Goal: Task Accomplishment & Management: Complete application form

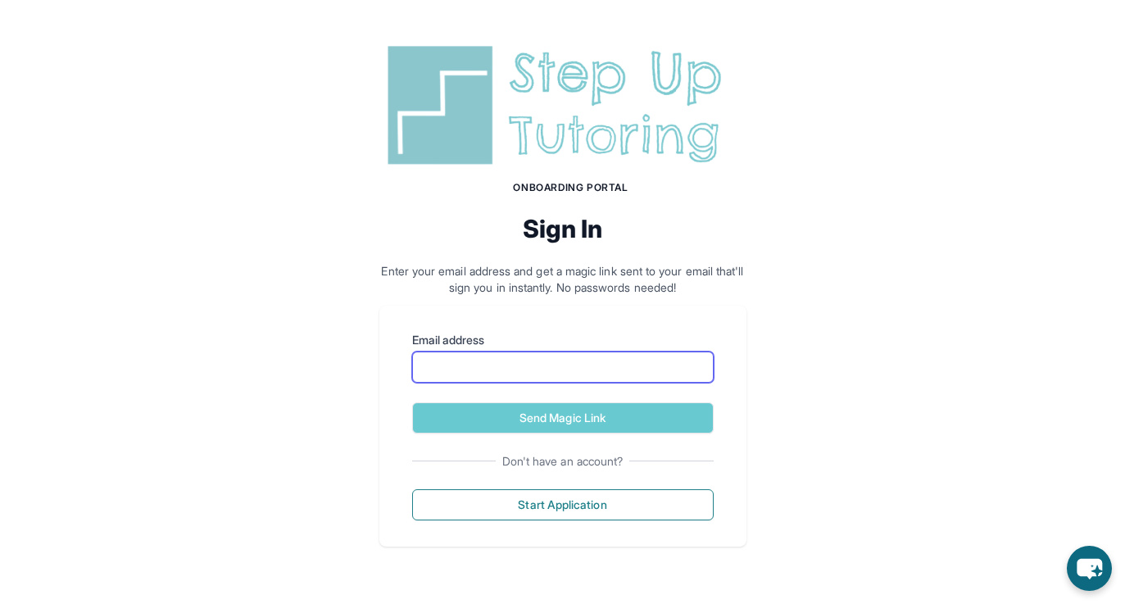
click at [474, 364] on input "Email address" at bounding box center [562, 366] width 301 height 31
click at [401, 368] on div "Email address Send Magic Link Don't have an account? Start Application" at bounding box center [562, 426] width 367 height 241
click at [466, 363] on input "Email address" at bounding box center [562, 366] width 301 height 31
click at [392, 345] on div "Email address Send Magic Link Don't have an account? Start Application" at bounding box center [562, 426] width 367 height 241
click at [484, 401] on form "Email address Send Magic Link" at bounding box center [562, 383] width 301 height 102
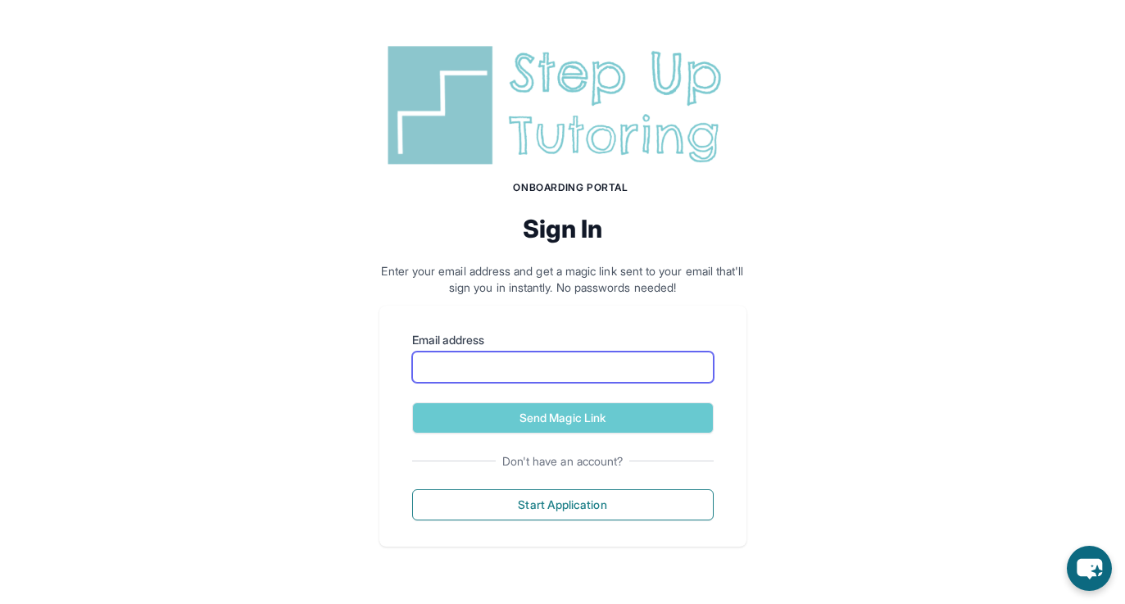
click at [496, 365] on input "Email address" at bounding box center [562, 366] width 301 height 31
type input "**********"
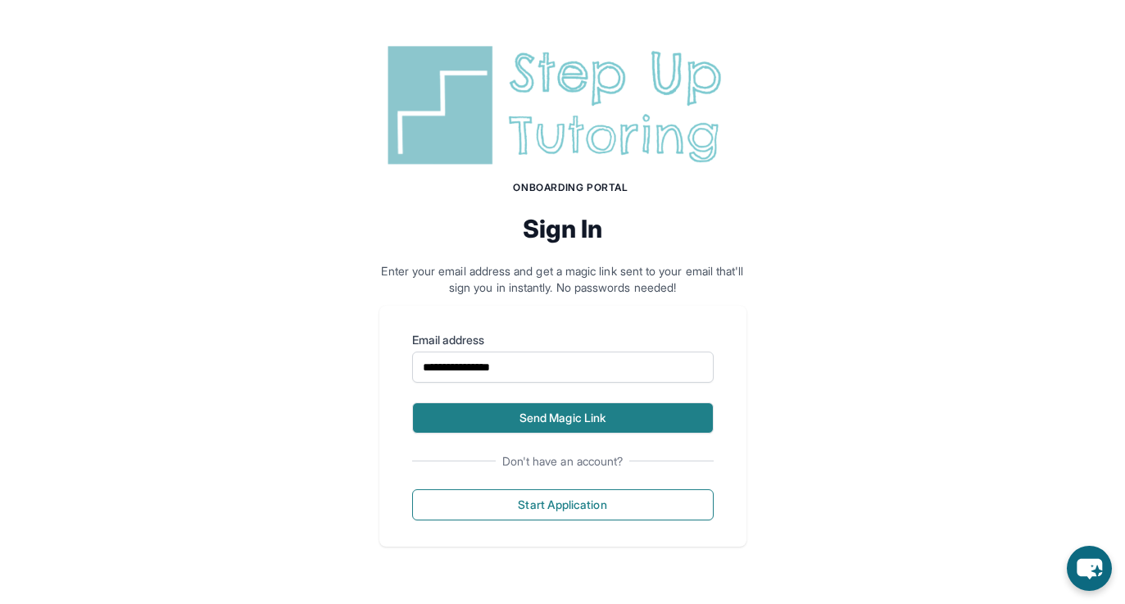
click at [533, 413] on button "Send Magic Link" at bounding box center [562, 417] width 301 height 31
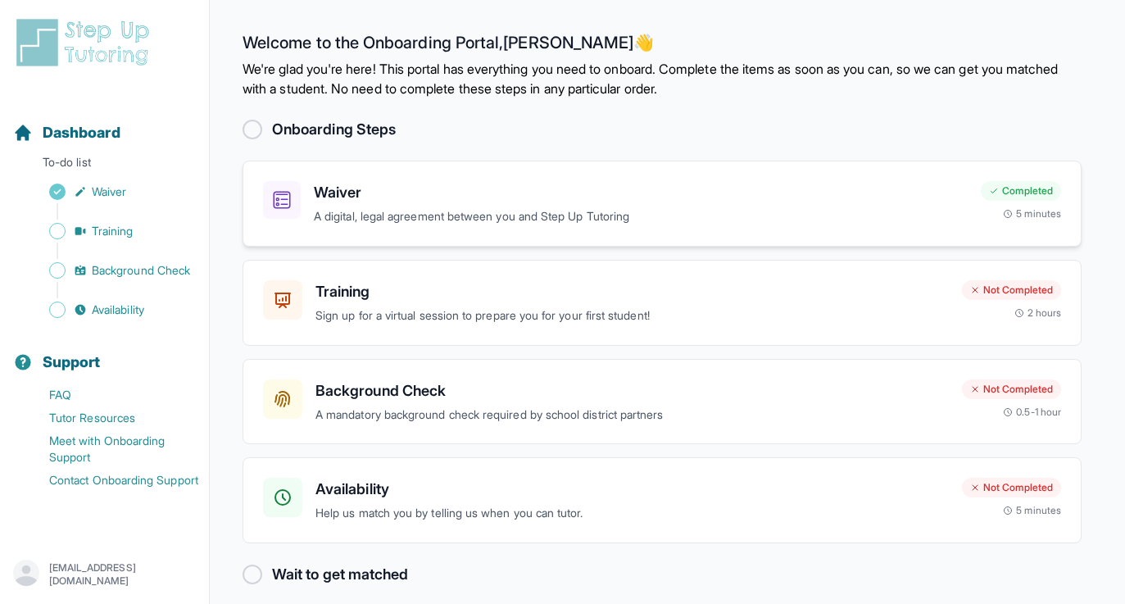
scroll to position [15, 0]
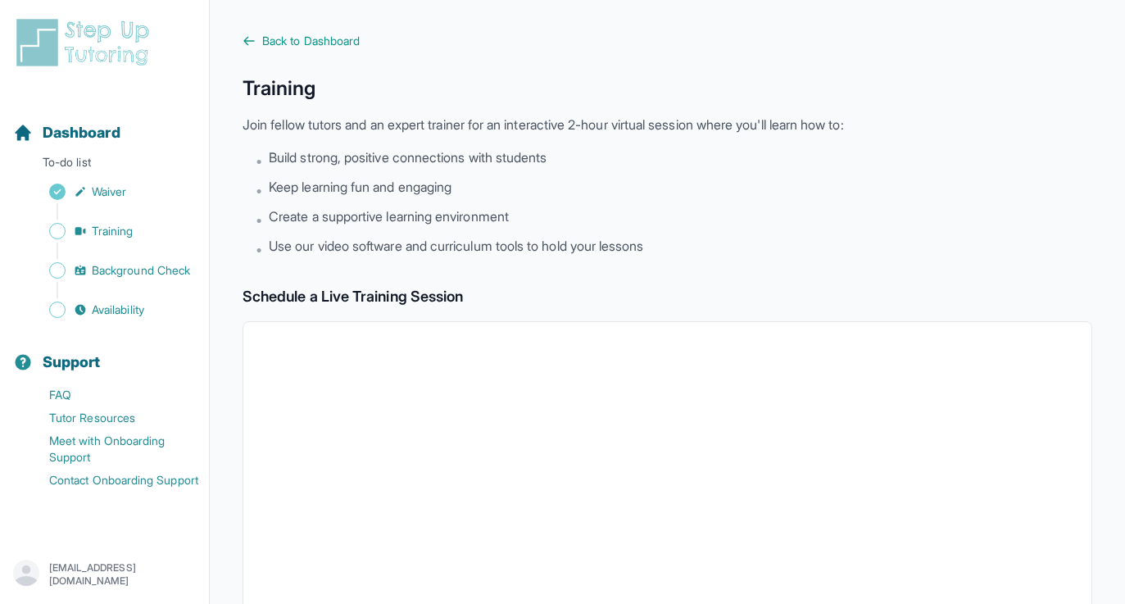
click at [120, 216] on div "Sidebar" at bounding box center [107, 211] width 189 height 16
click at [120, 222] on link "Training" at bounding box center [111, 231] width 196 height 23
click at [119, 223] on span "Training" at bounding box center [113, 231] width 42 height 16
click at [114, 225] on span "Training" at bounding box center [113, 231] width 42 height 16
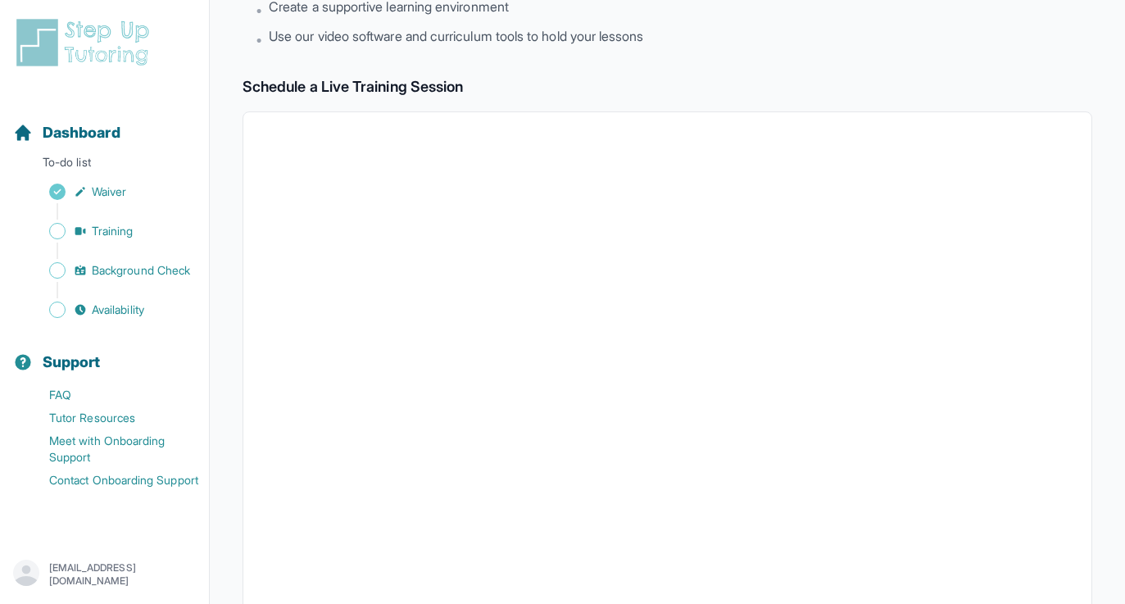
scroll to position [129, 0]
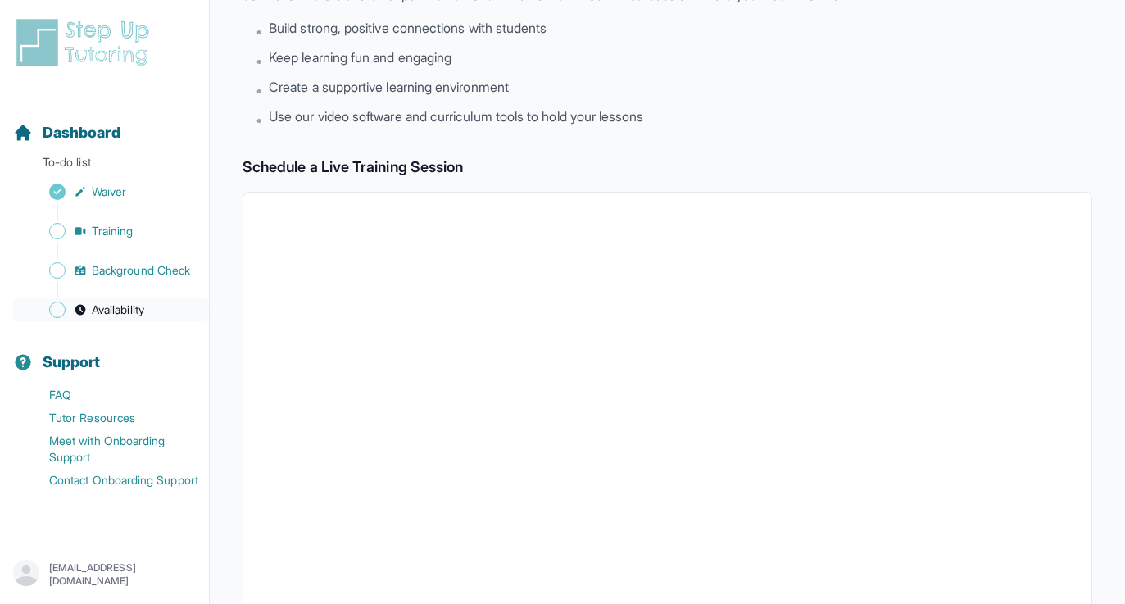
click at [150, 309] on link "Availability" at bounding box center [111, 309] width 196 height 23
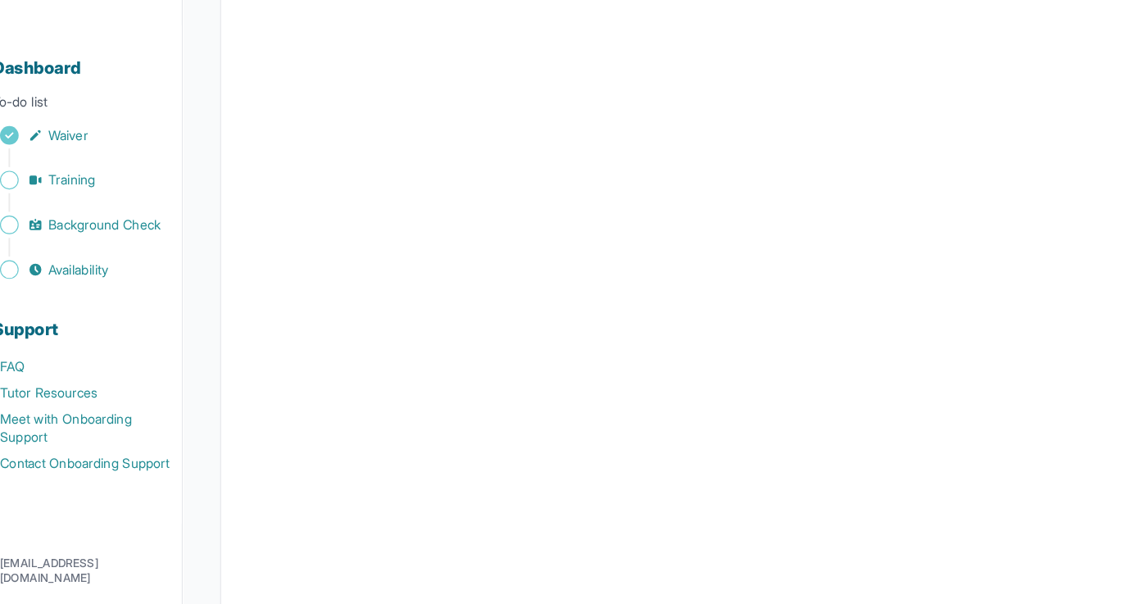
scroll to position [283, 0]
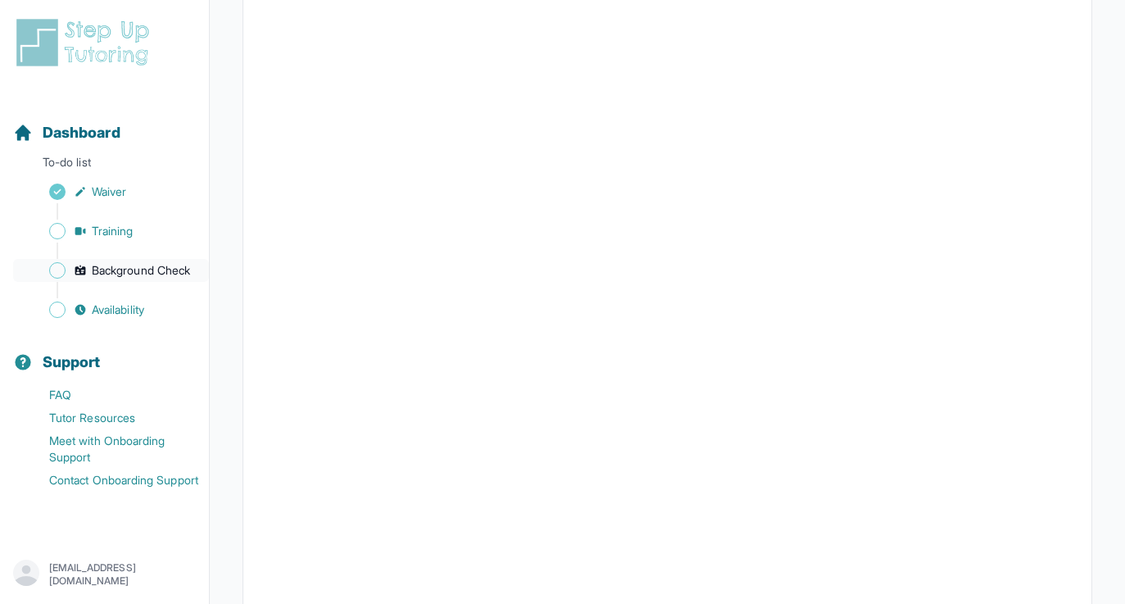
click at [108, 274] on span "Background Check" at bounding box center [141, 270] width 98 height 16
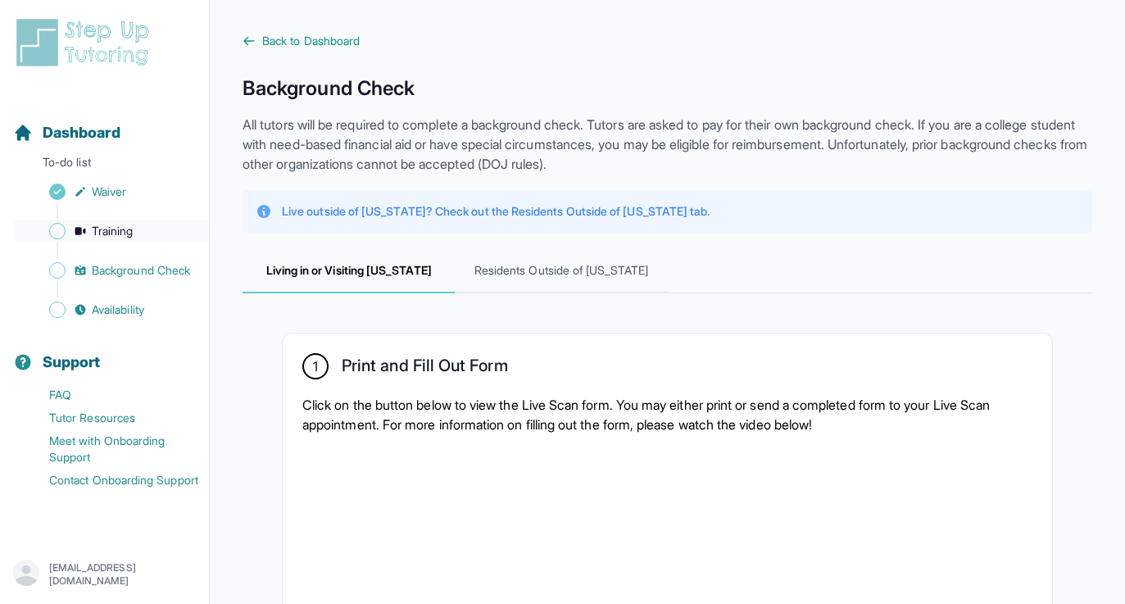
click at [90, 230] on link "Training" at bounding box center [111, 231] width 196 height 23
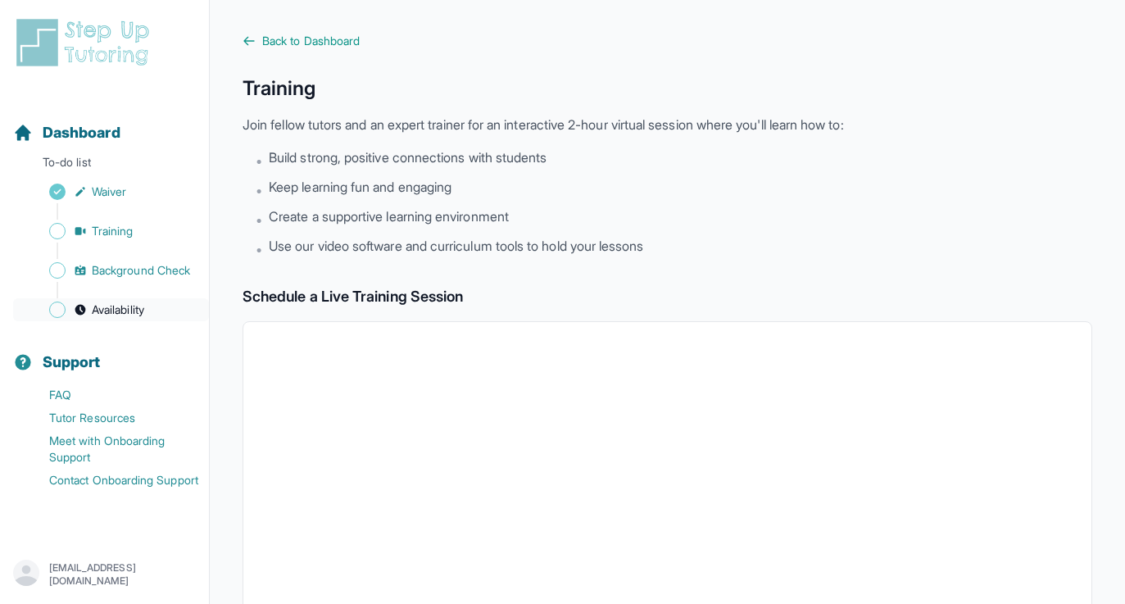
click at [144, 310] on span "Availability" at bounding box center [118, 309] width 52 height 16
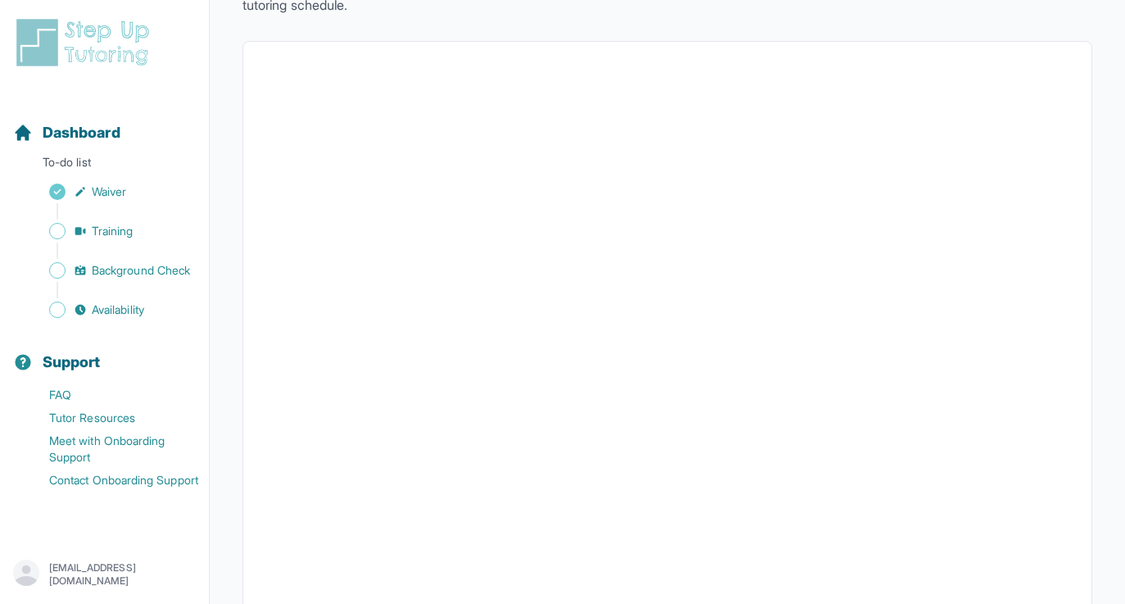
scroll to position [146, 0]
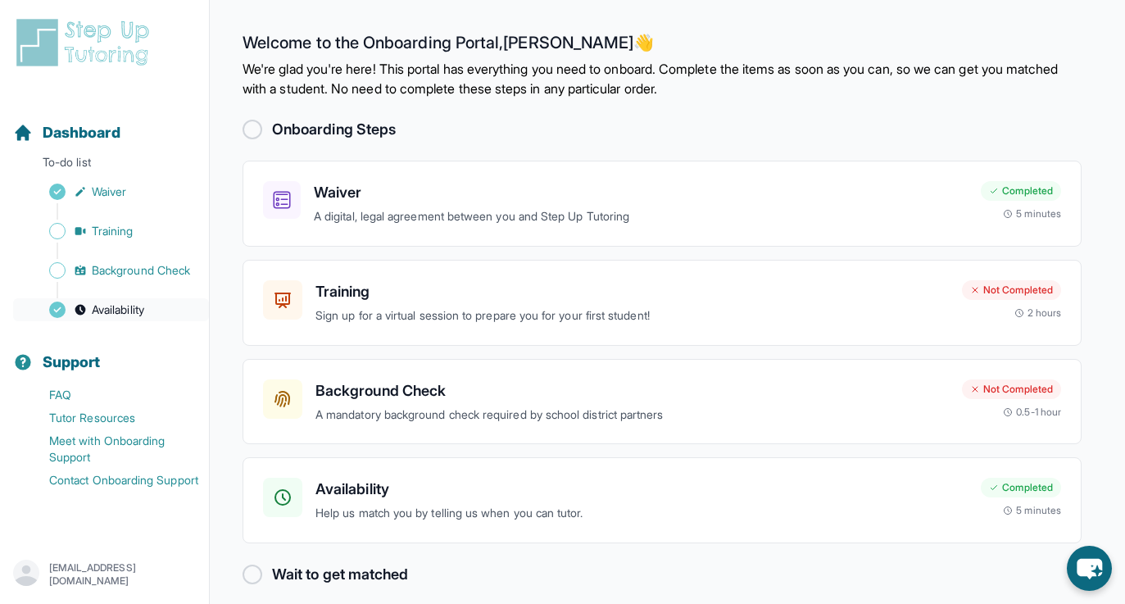
click at [84, 309] on icon "Sidebar" at bounding box center [80, 310] width 11 height 11
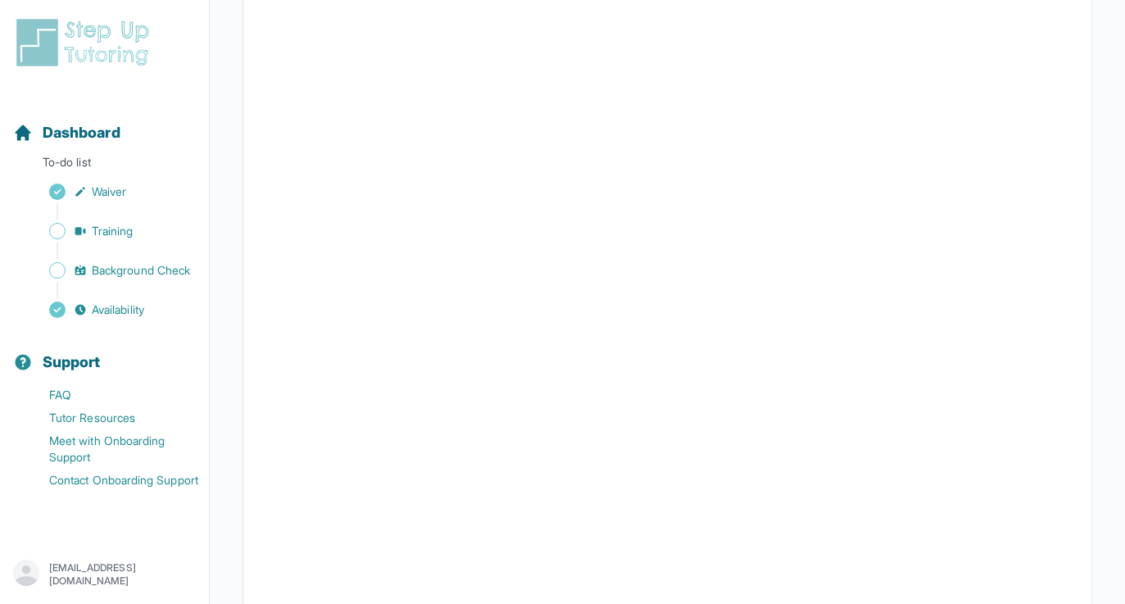
scroll to position [348, 0]
